Goal: Task Accomplishment & Management: Manage account settings

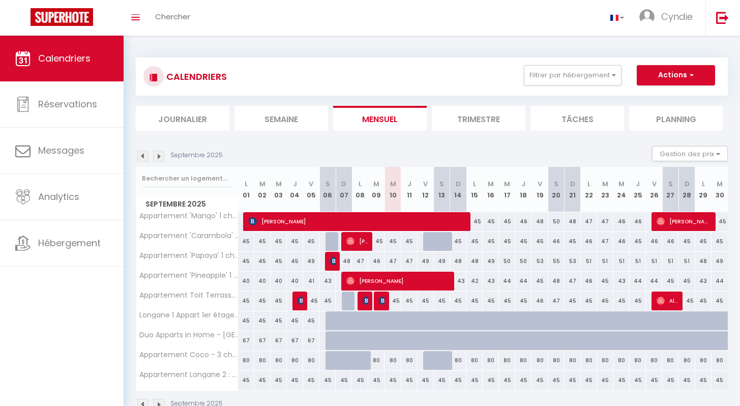
click at [88, 61] on span "Calendriers" at bounding box center [64, 58] width 52 height 13
click at [269, 26] on div "Toggle menubar Chercher BUTTON [PERSON_NAME] Paramètres" at bounding box center [403, 18] width 659 height 36
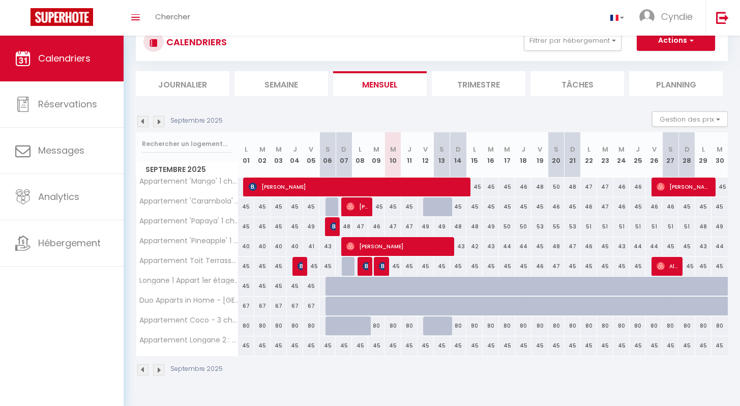
scroll to position [36, 0]
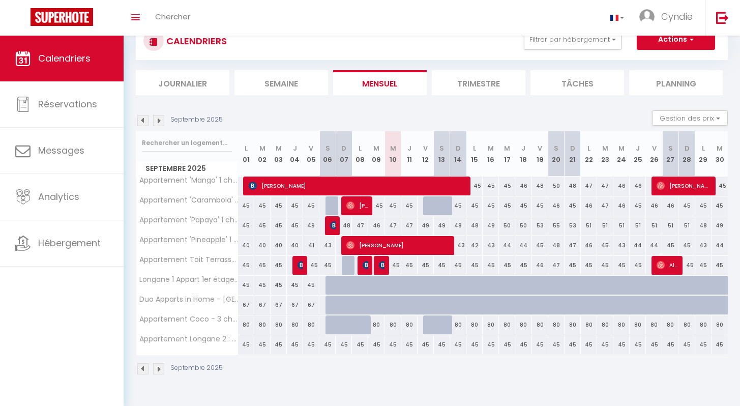
click at [465, 187] on div at bounding box center [458, 185] width 16 height 19
type input "45"
type input "Dim 14 Septembre 2025"
type input "Lun 15 Septembre 2025"
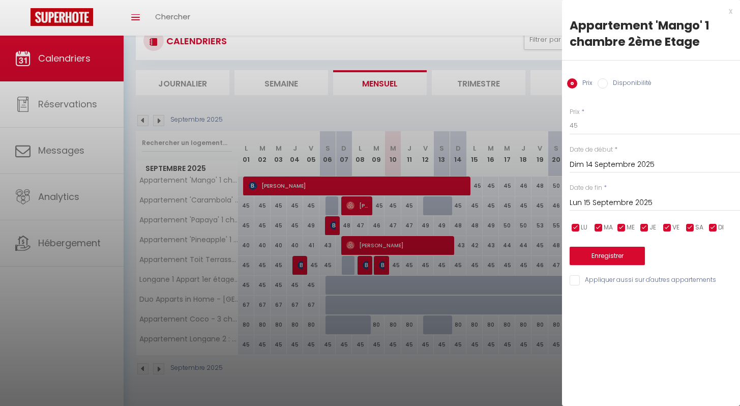
click at [456, 43] on div at bounding box center [370, 203] width 740 height 406
select select
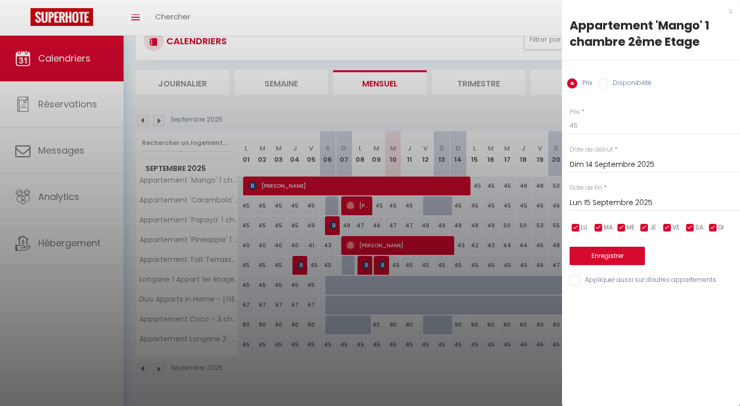
select select
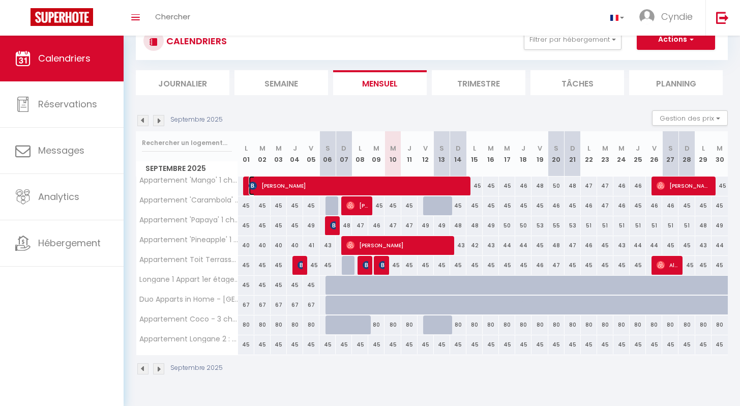
click at [255, 188] on img at bounding box center [253, 186] width 8 height 8
select select "OK"
select select "KO"
select select "0"
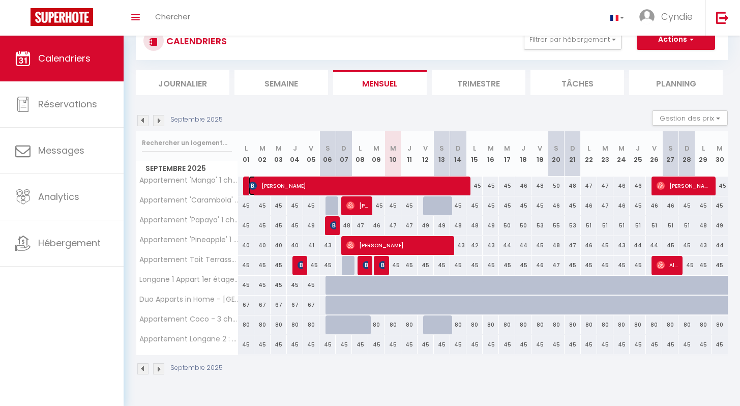
select select "1"
select select
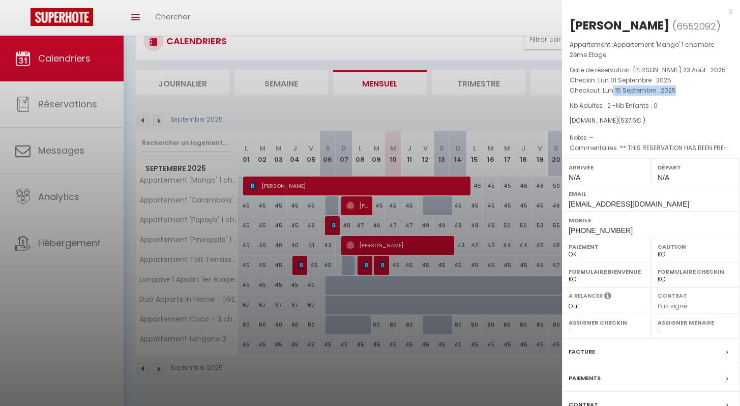
drag, startPoint x: 613, startPoint y: 92, endPoint x: 684, endPoint y: 90, distance: 70.7
click at [684, 90] on p "Checkout : Lun 15 Septembre . 2025" at bounding box center [651, 90] width 163 height 10
click at [689, 97] on div "Appartement : Appartement 'Mango' 1 chambre 2ème Etage Date de réservation : [P…" at bounding box center [651, 97] width 178 height 114
click at [314, 21] on div at bounding box center [370, 203] width 740 height 406
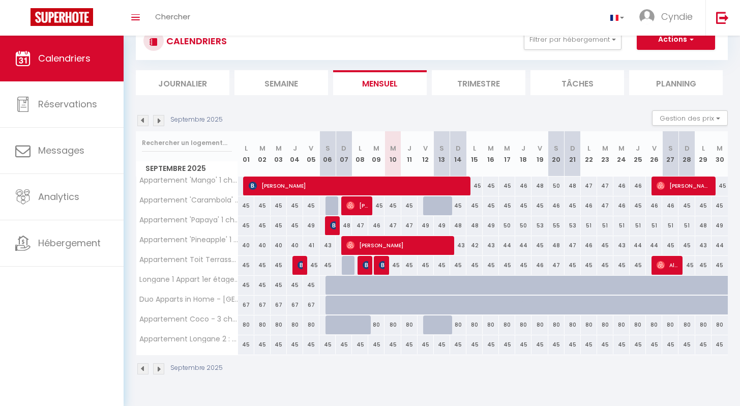
click at [477, 186] on div "45" at bounding box center [474, 185] width 16 height 19
type input "45"
type input "Lun 15 Septembre 2025"
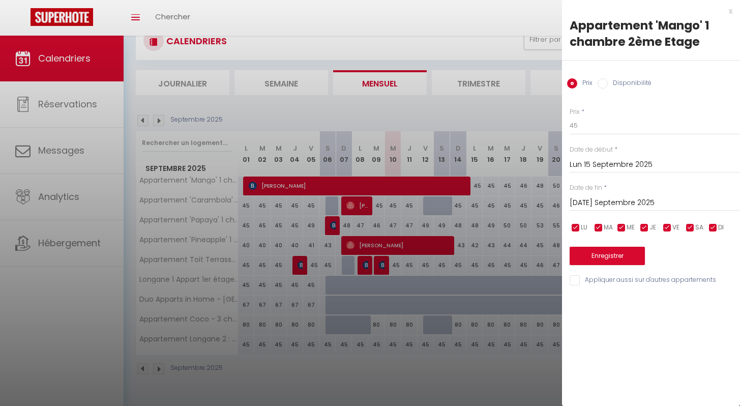
click at [595, 201] on input "[DATE] Septembre 2025" at bounding box center [655, 202] width 170 height 13
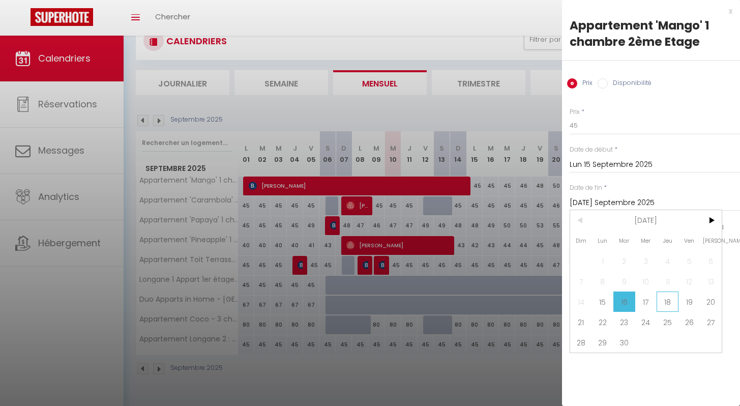
click at [663, 302] on span "18" at bounding box center [668, 301] width 22 height 20
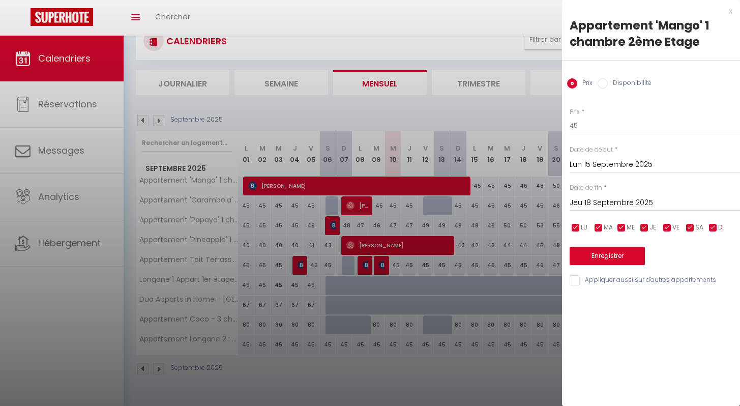
click at [586, 203] on input "Jeu 18 Septembre 2025" at bounding box center [655, 202] width 170 height 13
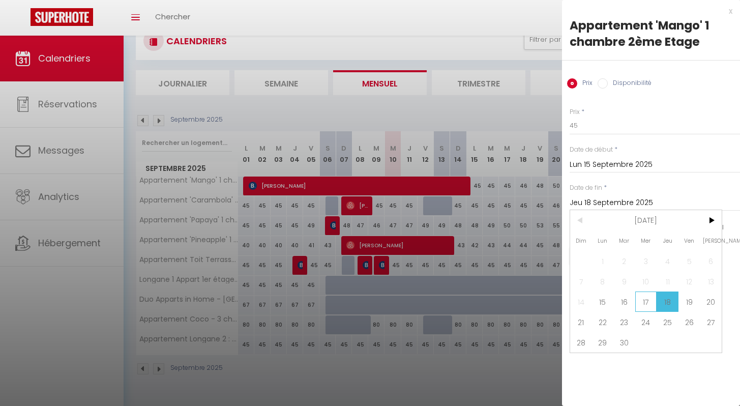
click at [643, 306] on span "17" at bounding box center [646, 301] width 22 height 20
type input "Mer 17 Septembre 2025"
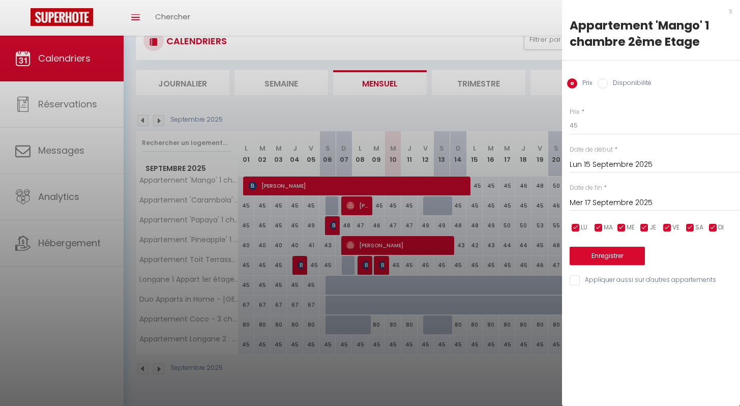
click at [632, 85] on label "Disponibilité" at bounding box center [630, 83] width 44 height 11
click at [608, 85] on input "Disponibilité" at bounding box center [603, 83] width 10 height 10
radio input "true"
radio input "false"
click at [603, 127] on select "Disponible Indisponible" at bounding box center [655, 125] width 170 height 19
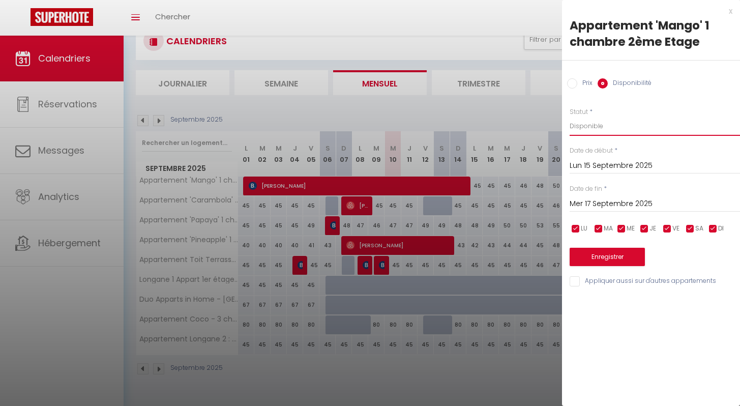
select select "0"
click at [570, 116] on select "Disponible Indisponible" at bounding box center [655, 125] width 170 height 19
click at [613, 259] on button "Enregistrer" at bounding box center [607, 257] width 75 height 18
